Goal: Find specific page/section: Find specific page/section

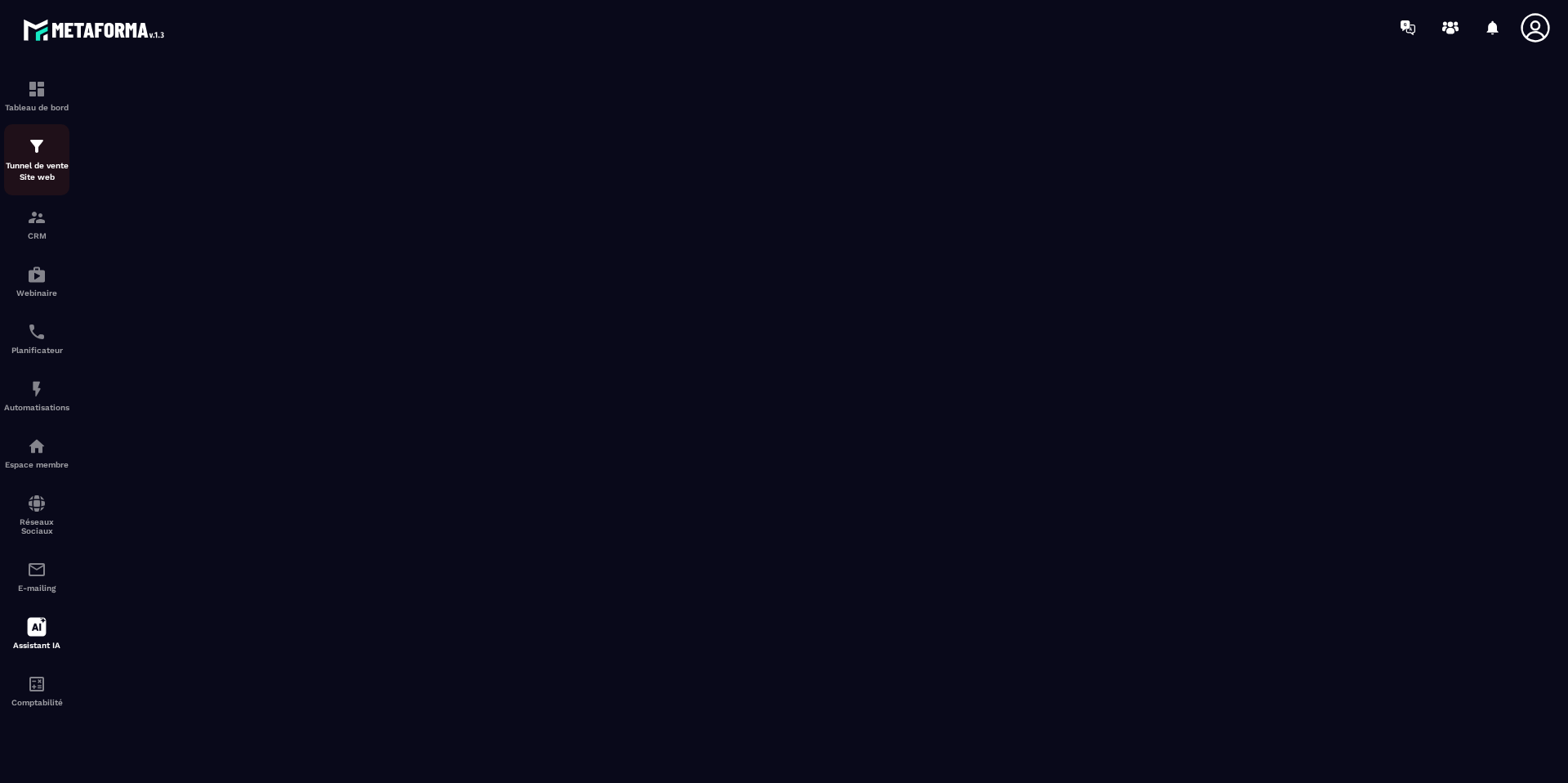
click at [41, 145] on img at bounding box center [36, 146] width 20 height 20
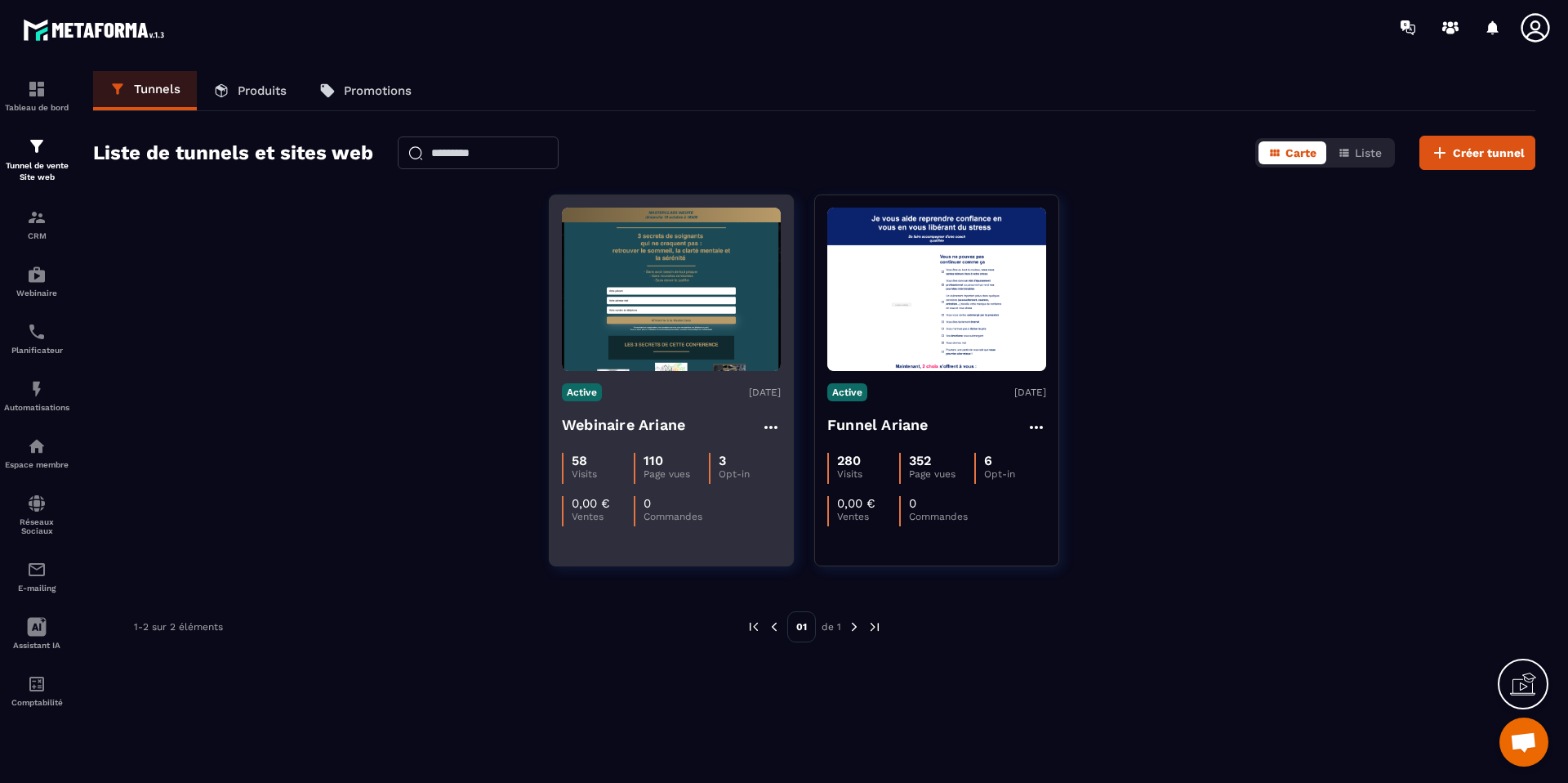
click at [629, 421] on h4 "Webinaire Ariane" at bounding box center [623, 424] width 123 height 23
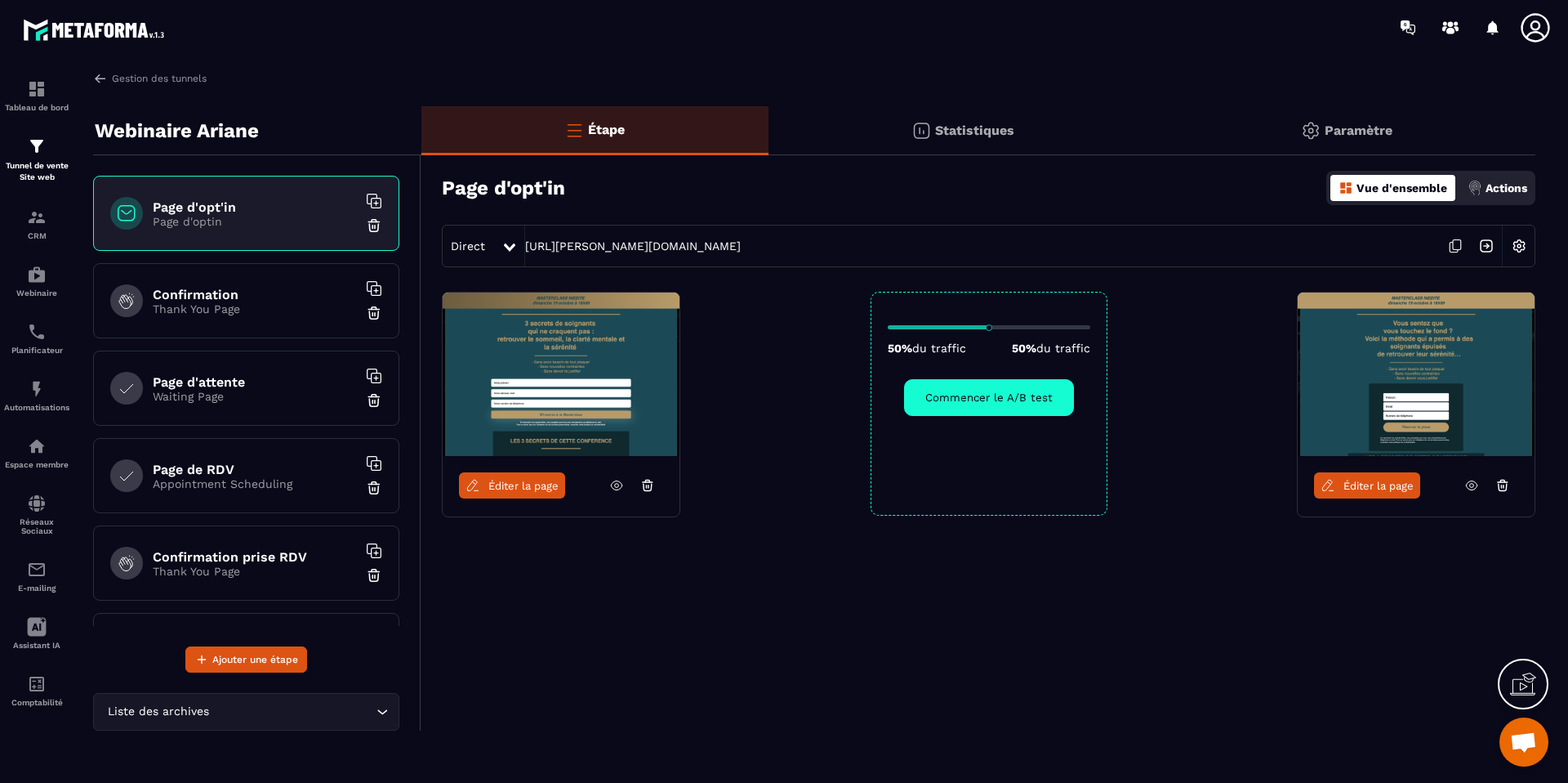
click at [615, 487] on icon at bounding box center [616, 486] width 4 height 4
click at [51, 97] on div "Tableau de bord" at bounding box center [36, 96] width 65 height 33
